Goal: Task Accomplishment & Management: Complete application form

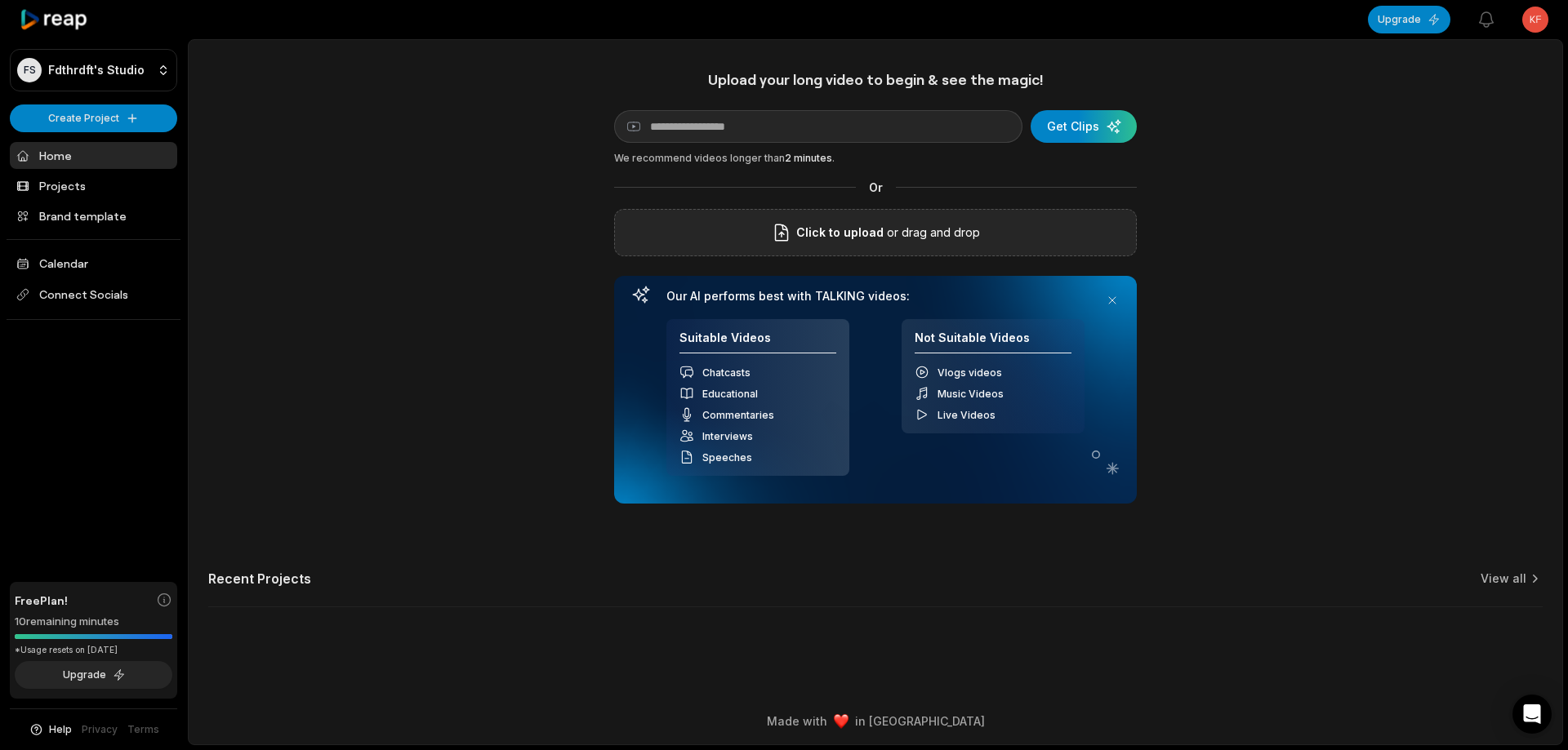
click at [841, 243] on div "Click to upload or drag and drop" at bounding box center [875, 233] width 522 height 48
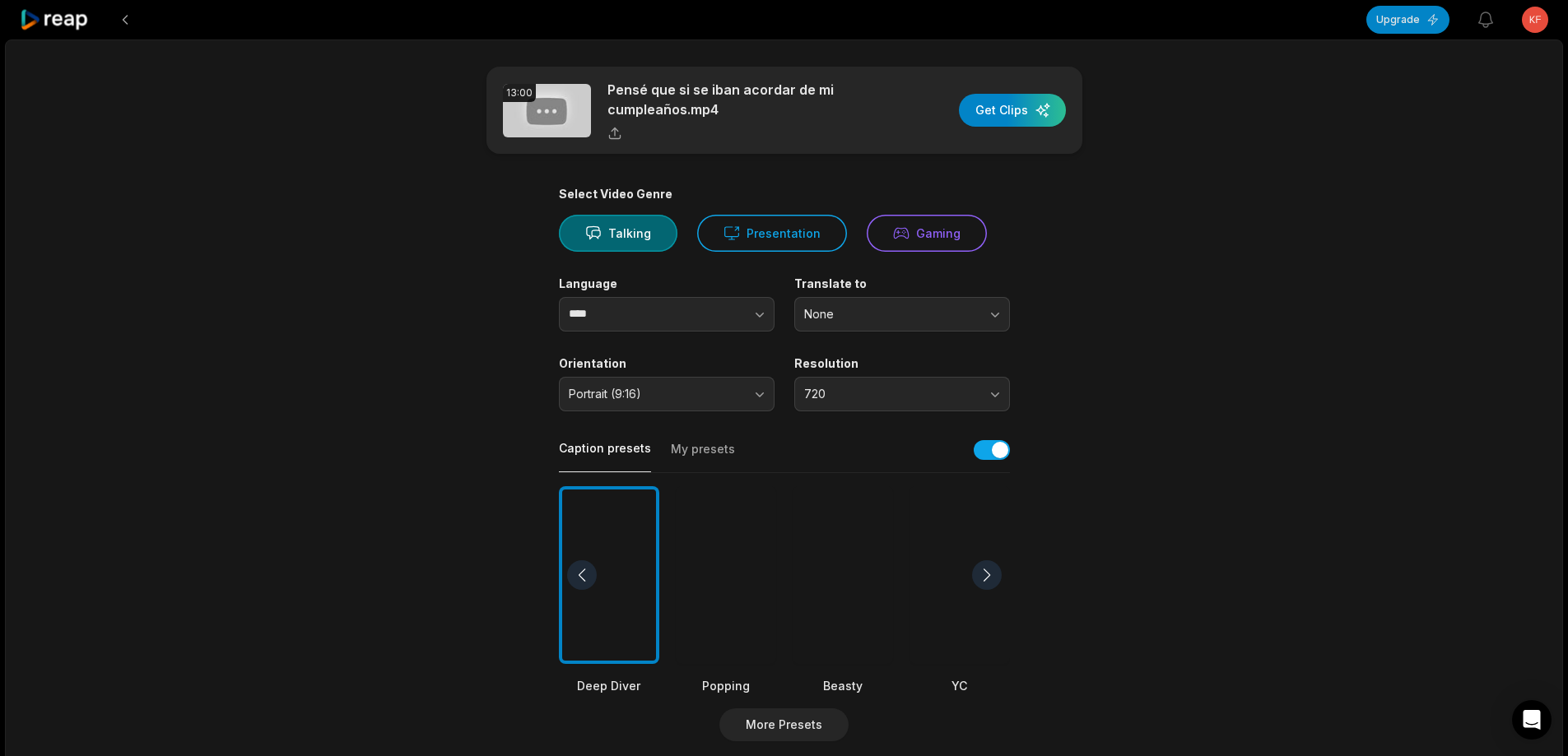
click at [840, 552] on div at bounding box center [843, 576] width 101 height 179
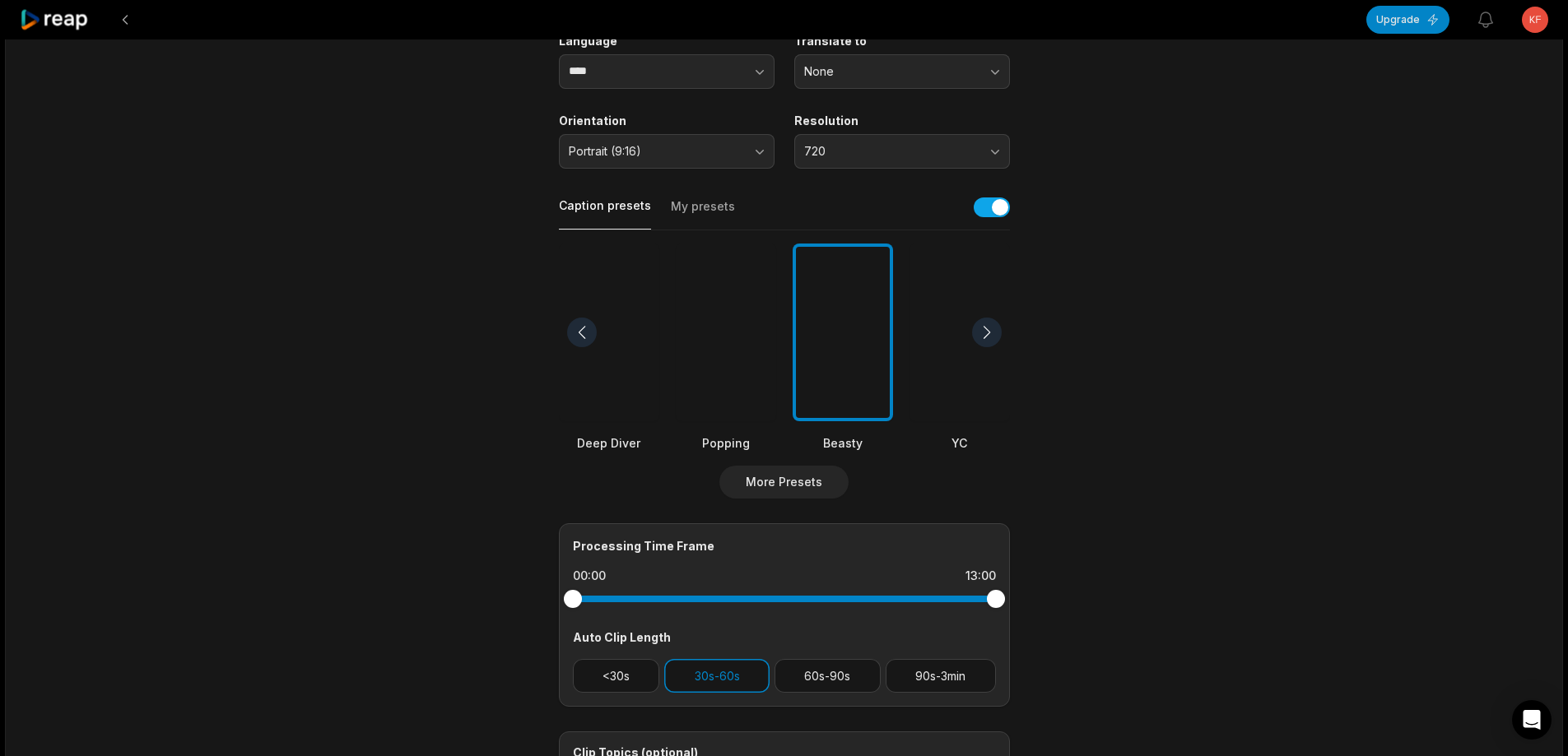
scroll to position [247, 0]
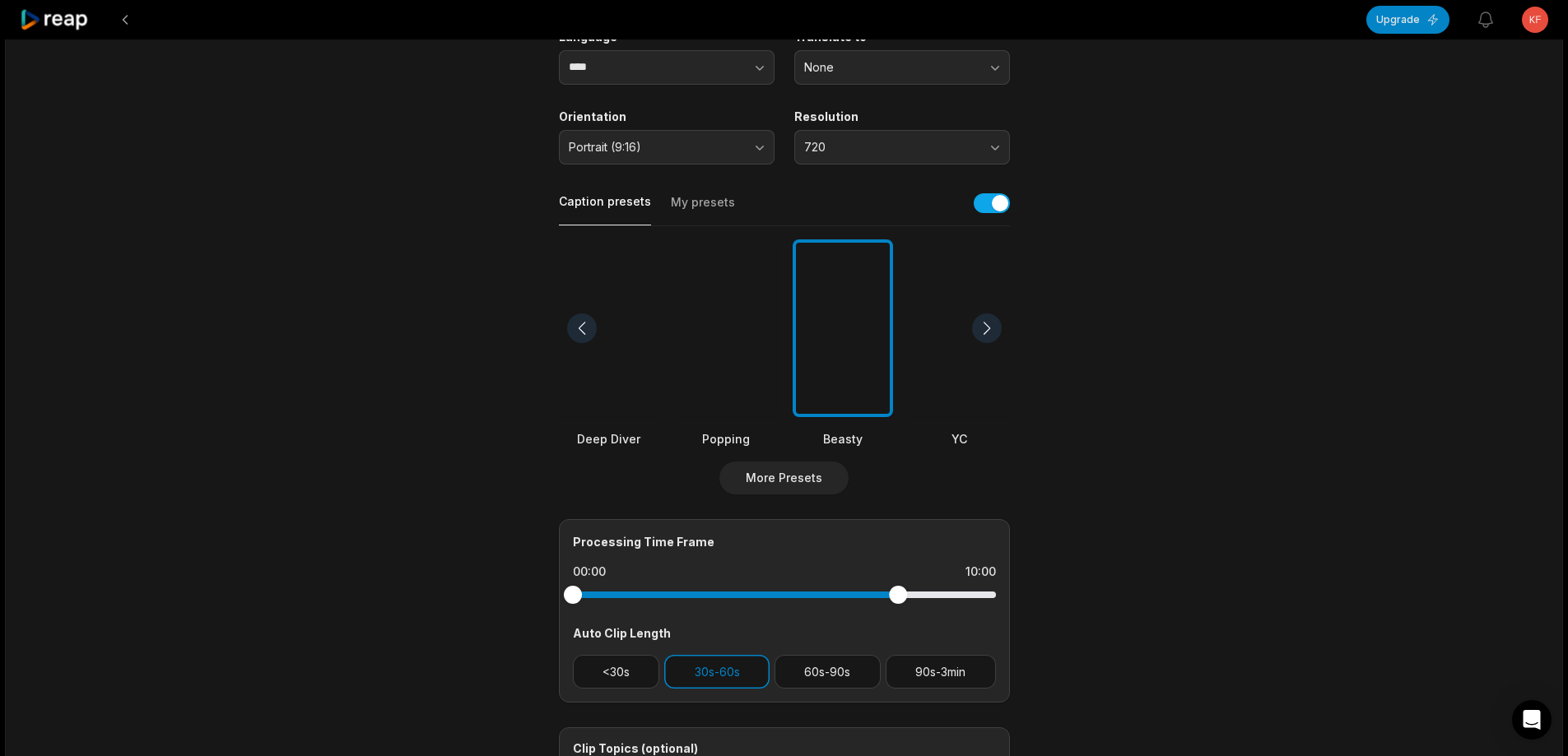
drag, startPoint x: 994, startPoint y: 594, endPoint x: 898, endPoint y: 594, distance: 96.0
click at [898, 594] on div at bounding box center [899, 595] width 19 height 19
click at [936, 673] on button "90s-3min" at bounding box center [940, 672] width 110 height 33
click at [736, 669] on button "30s-60s" at bounding box center [717, 672] width 106 height 33
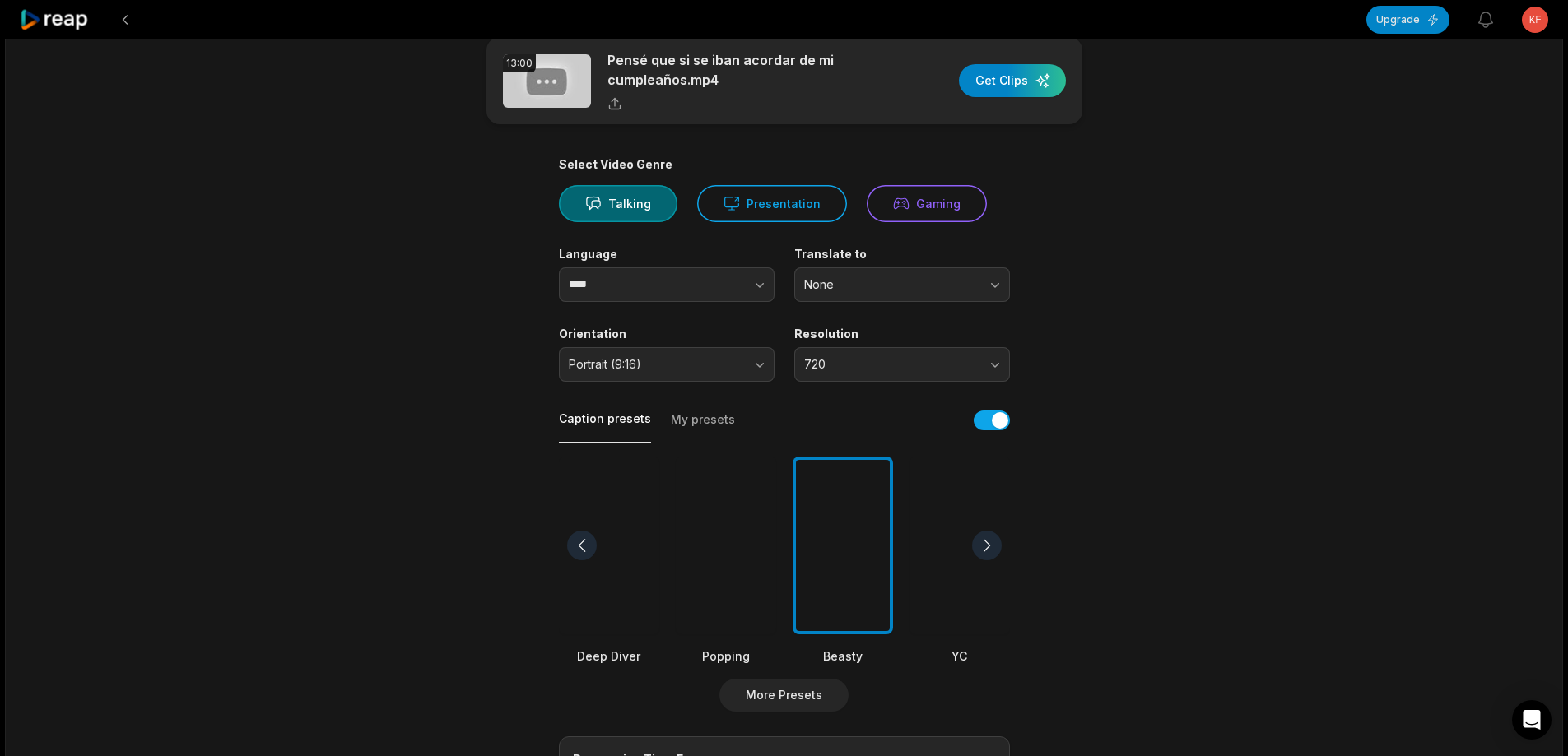
scroll to position [0, 0]
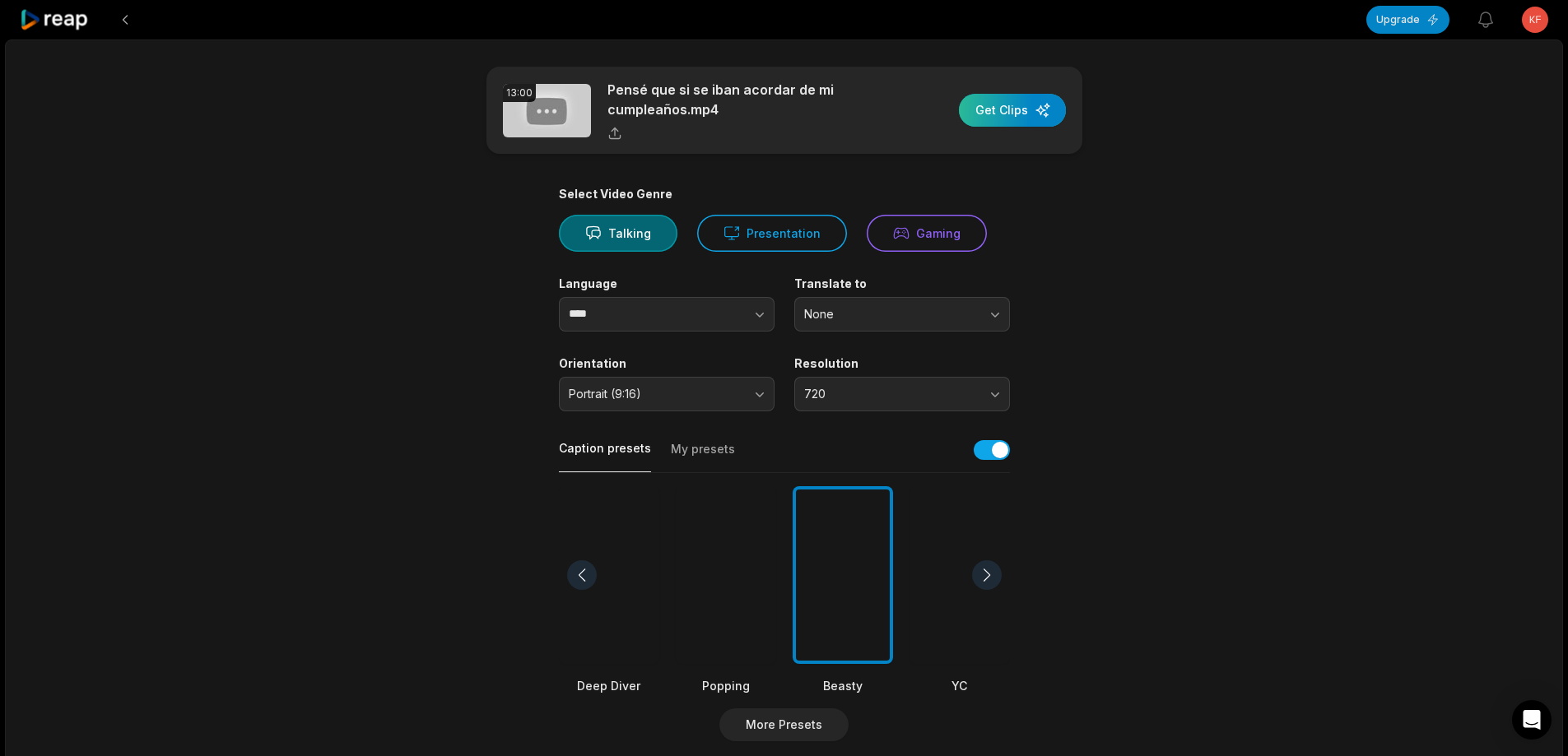
click at [1034, 103] on div "button" at bounding box center [1013, 110] width 107 height 33
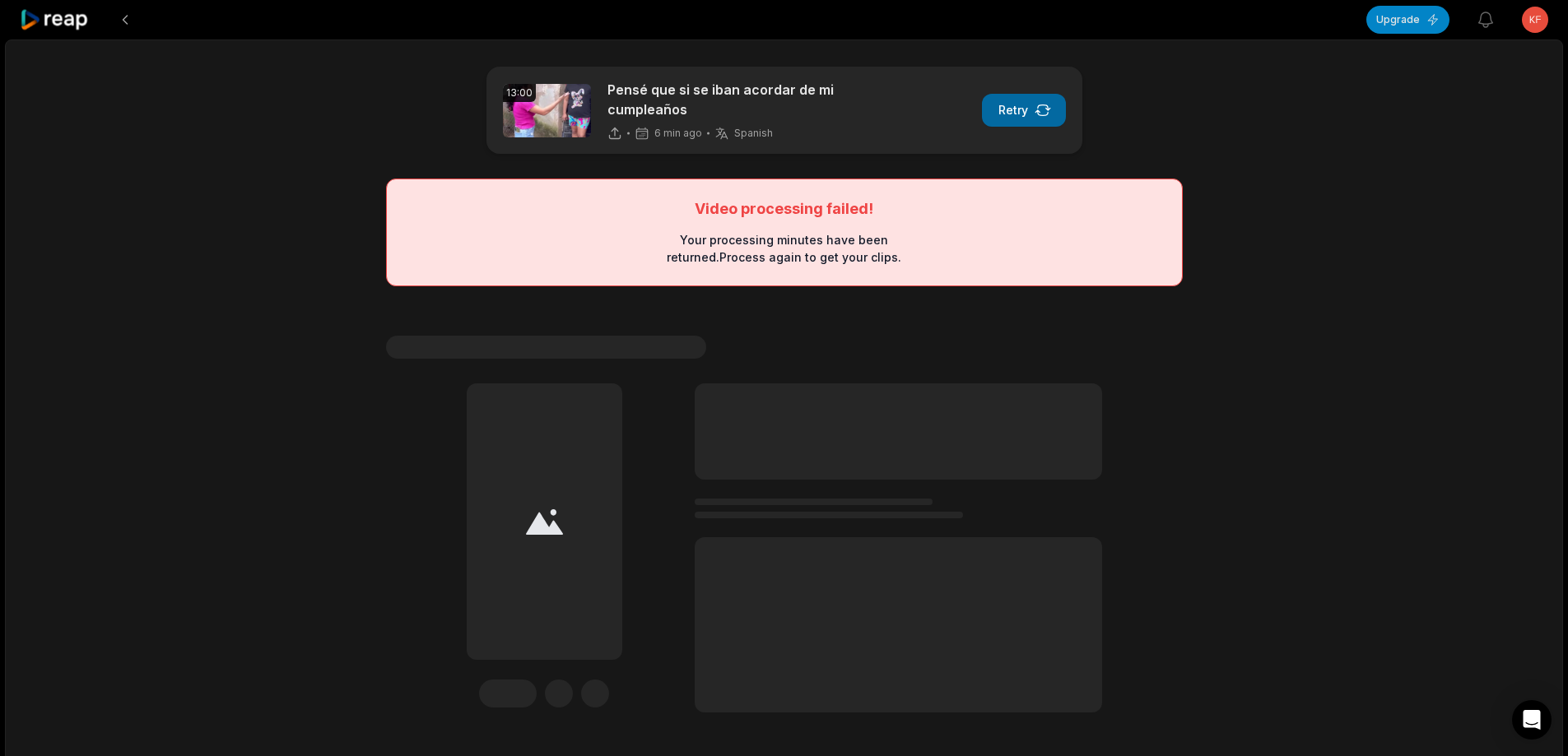
click at [1005, 108] on button "Retry" at bounding box center [1024, 110] width 84 height 33
click at [1019, 105] on button "Retry" at bounding box center [1024, 110] width 84 height 33
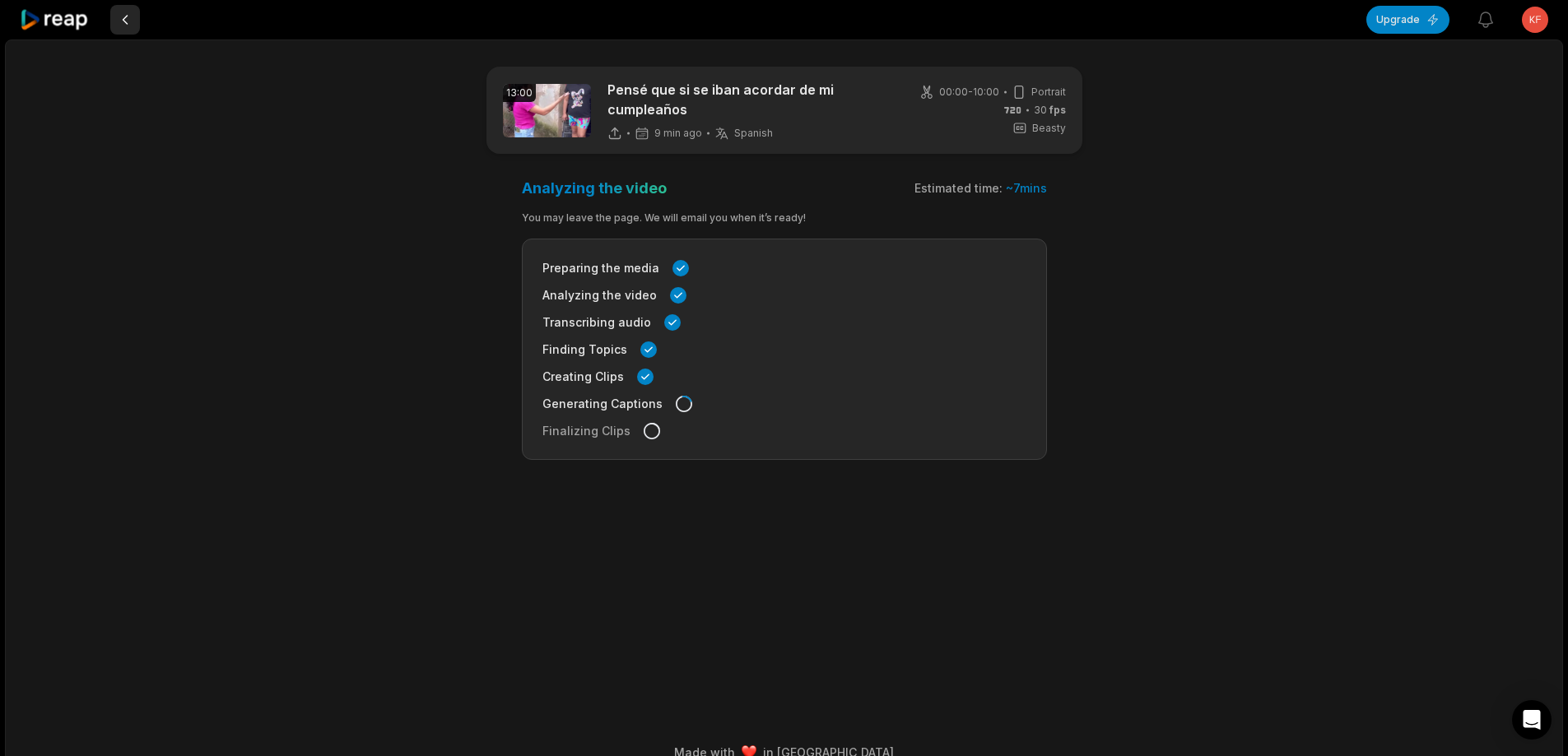
click at [131, 18] on button at bounding box center [125, 19] width 30 height 30
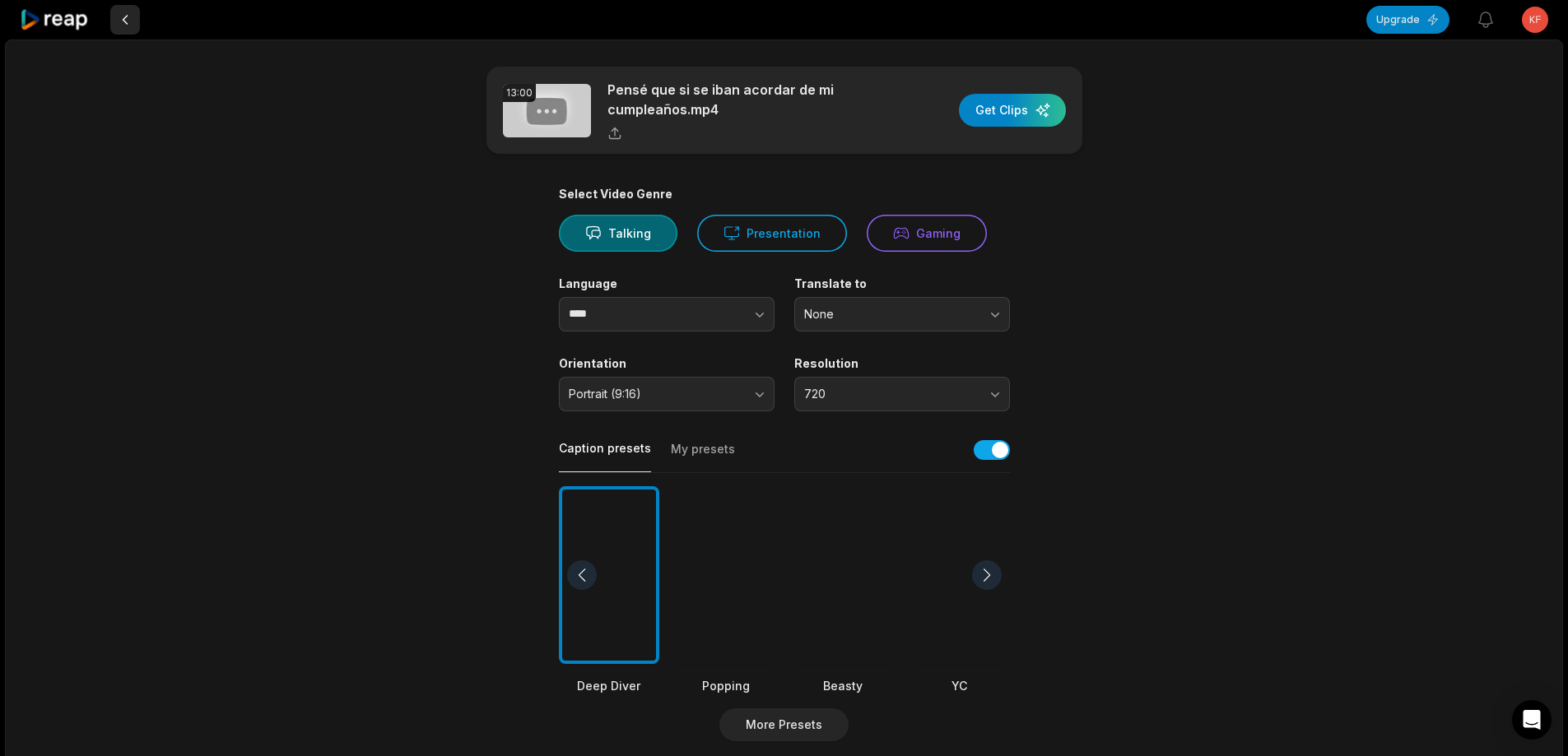
click at [122, 20] on button at bounding box center [125, 19] width 30 height 30
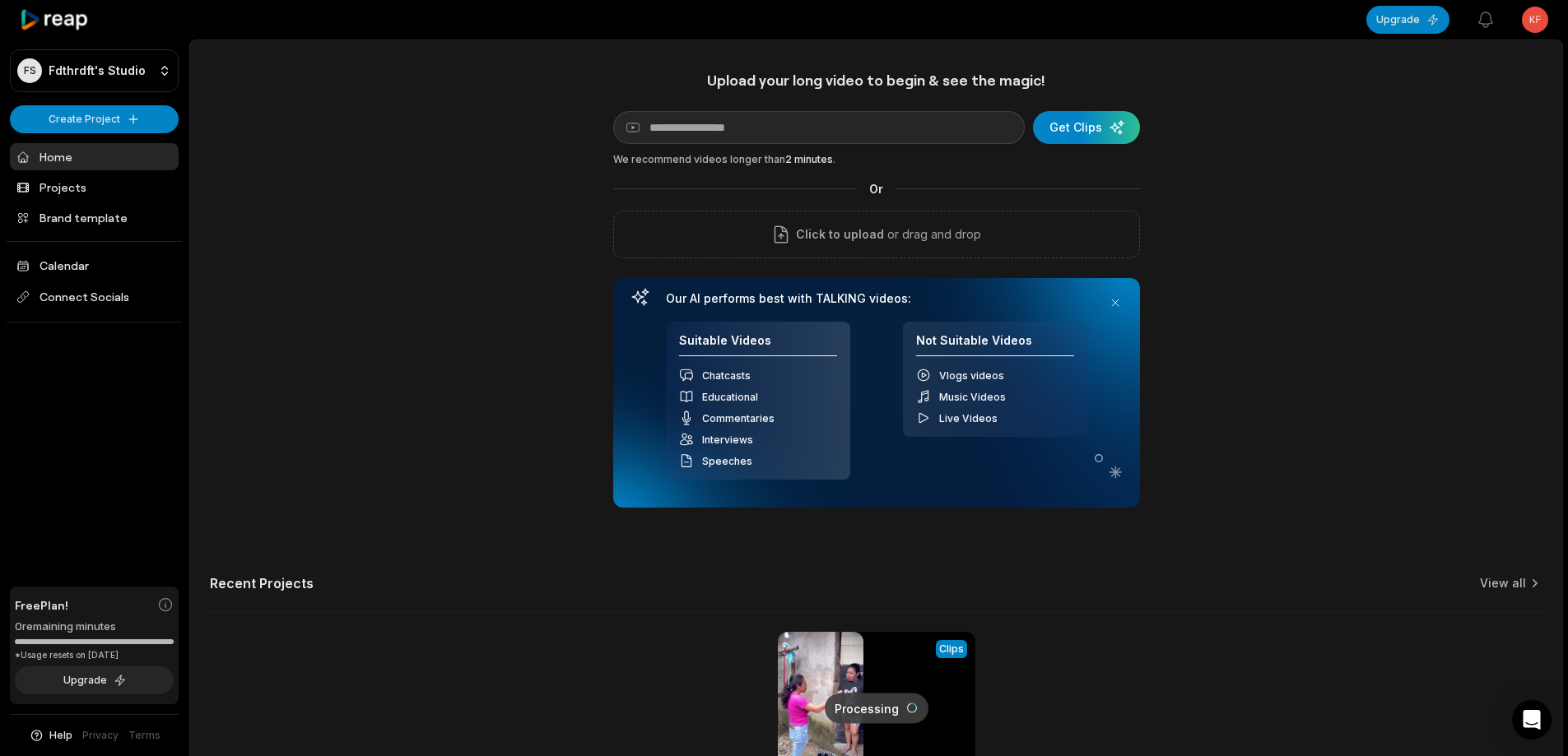
click at [1533, 22] on html "FS Fdthrdft's Studio Create Project Home Projects Brand template Calendar Conne…" at bounding box center [784, 378] width 1568 height 756
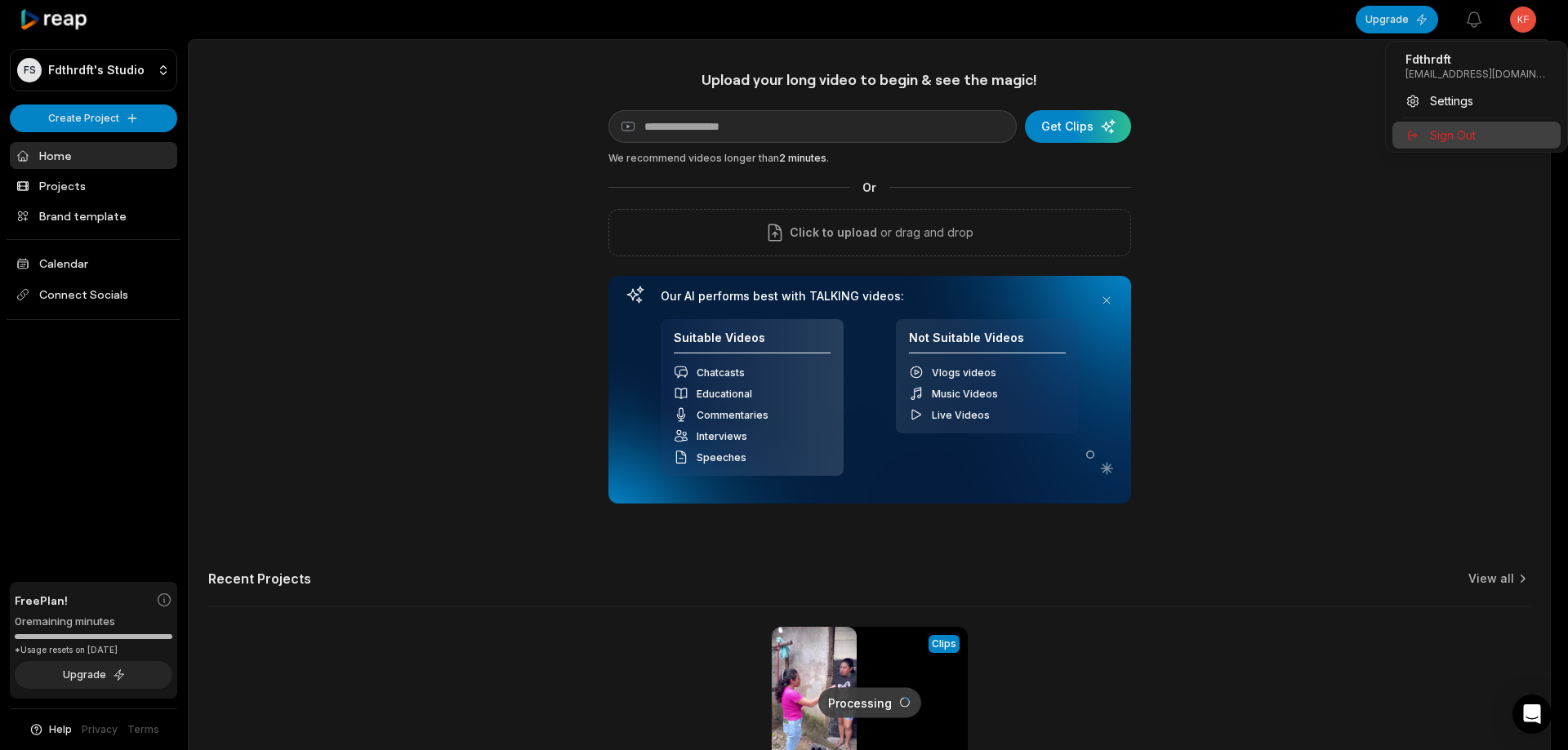
click at [1437, 144] on div "Sign Out" at bounding box center [1476, 135] width 168 height 27
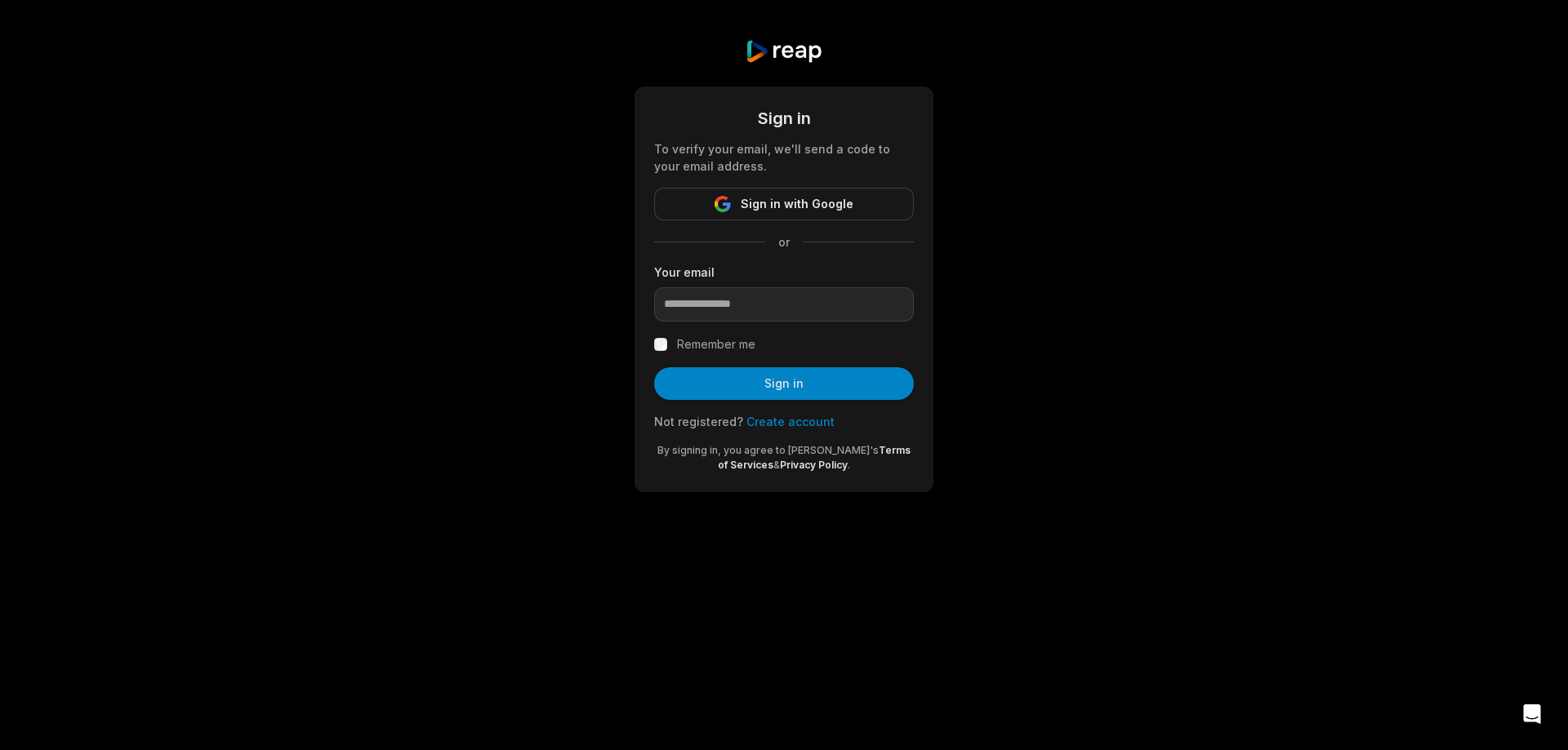
click at [779, 425] on link "Create account" at bounding box center [790, 421] width 88 height 14
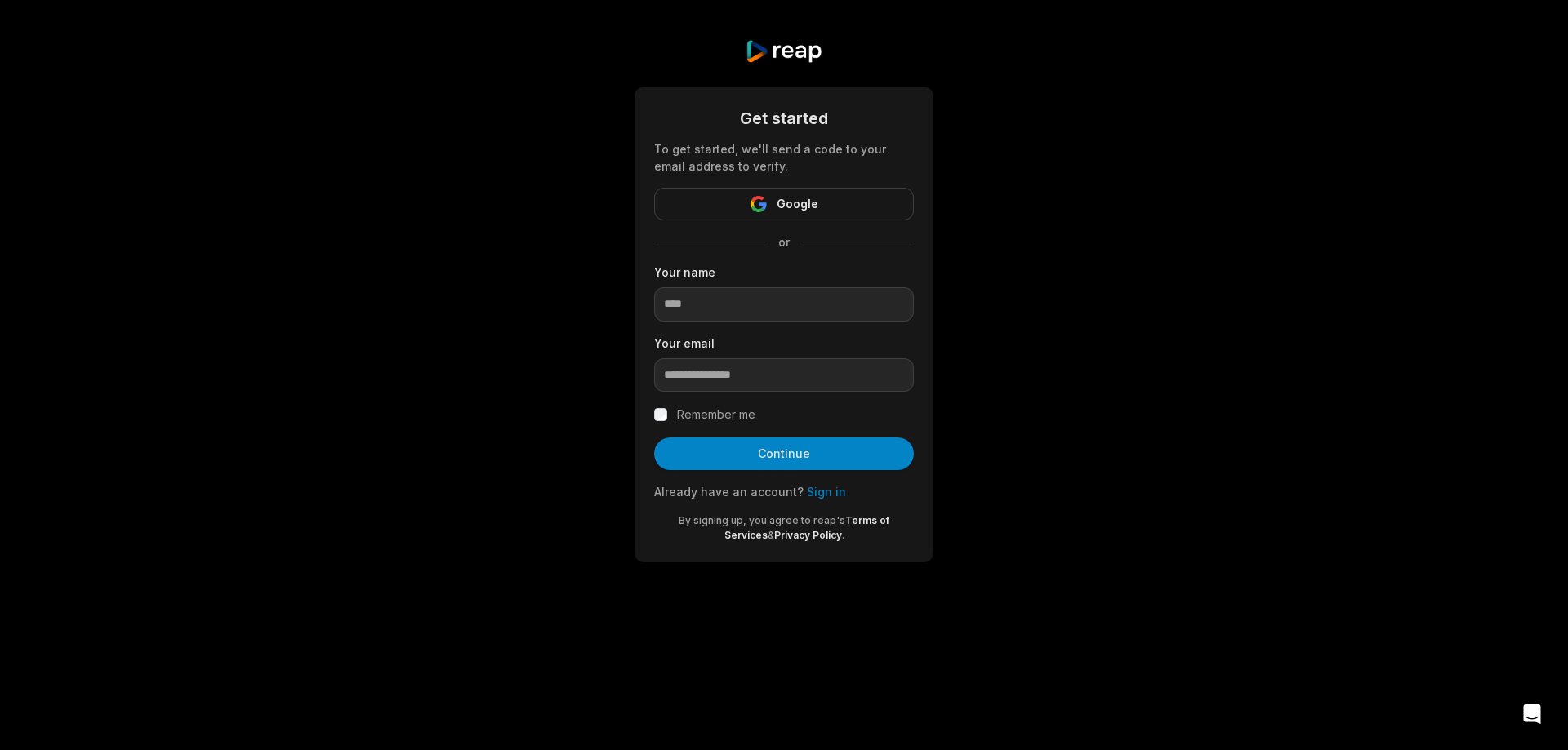
click at [830, 610] on body "Get started To get started, we'll send a code to your email address to verify. …" at bounding box center [784, 375] width 1568 height 750
click at [734, 308] on input at bounding box center [783, 304] width 260 height 34
type input "******"
paste input "**********"
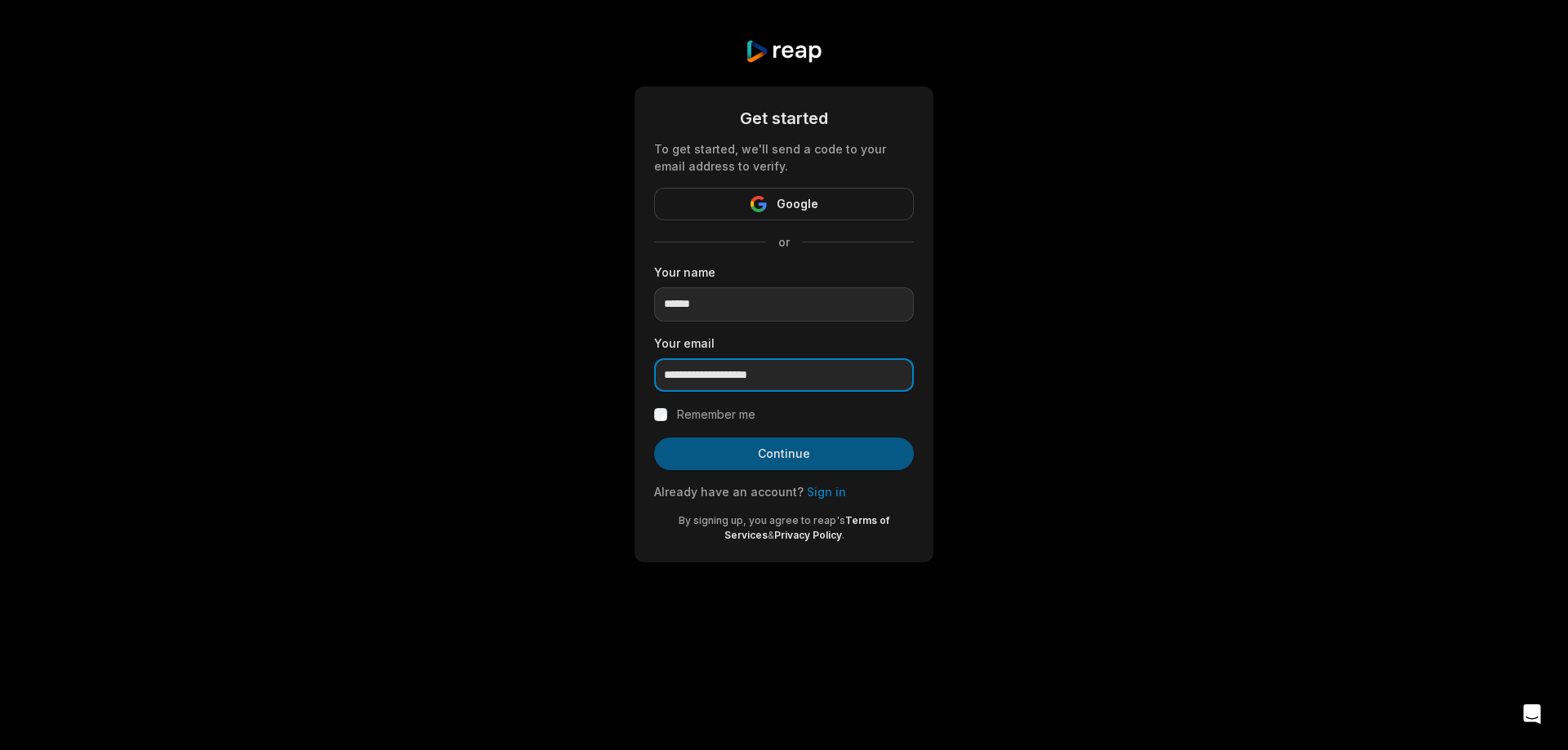
type input "**********"
click at [801, 455] on button "Continue" at bounding box center [783, 454] width 260 height 33
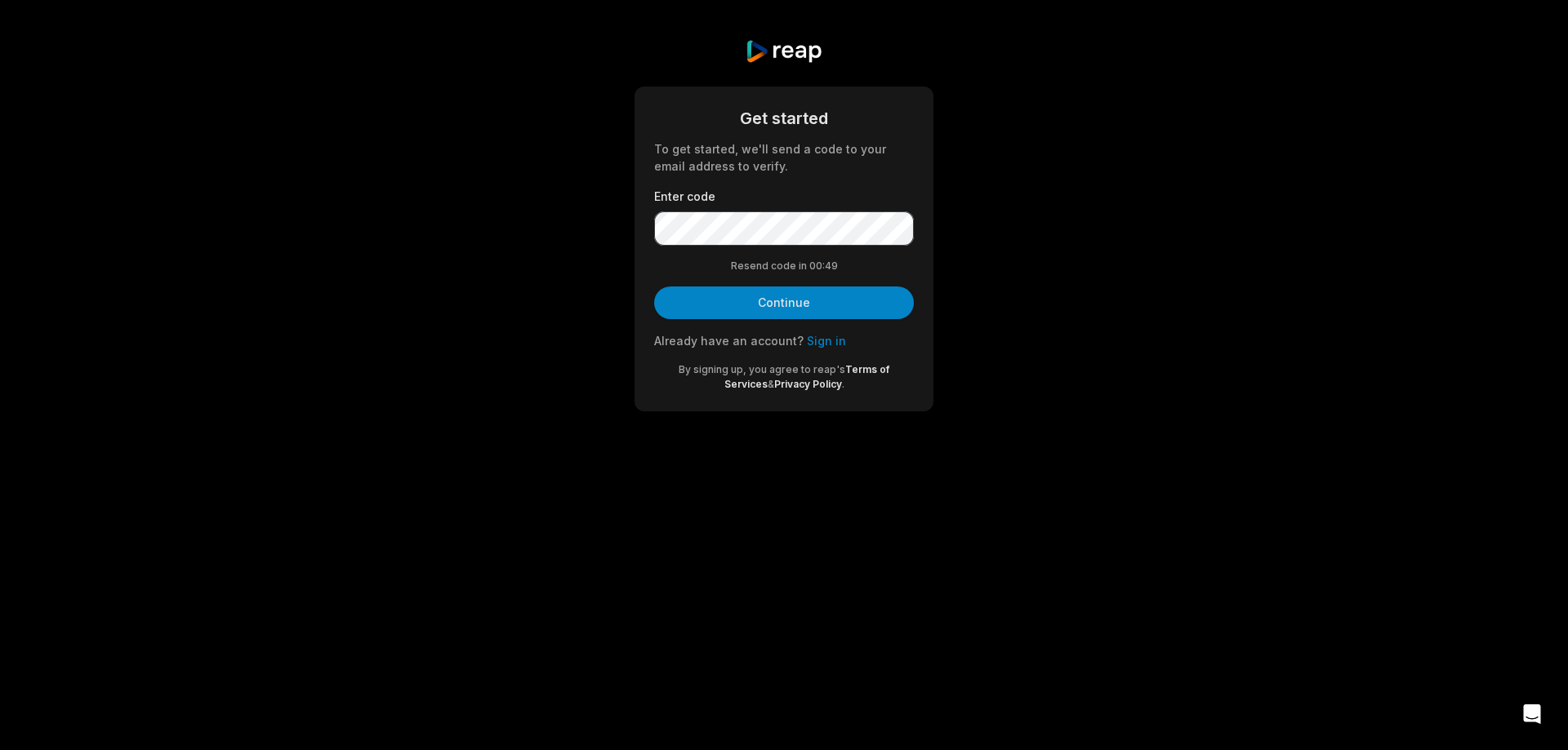
drag, startPoint x: 812, startPoint y: 634, endPoint x: 806, endPoint y: 610, distance: 24.7
click at [809, 628] on body "Get started To get started, we'll send a code to your email address to verify. …" at bounding box center [784, 375] width 1568 height 750
click at [760, 314] on button "Continue" at bounding box center [783, 303] width 260 height 33
